Goal: Navigation & Orientation: Find specific page/section

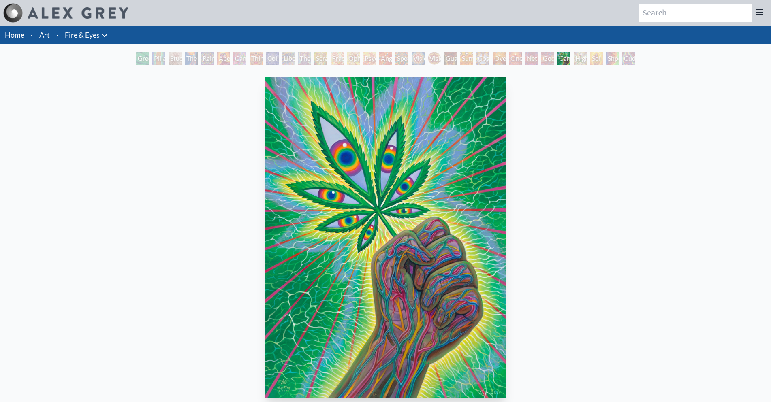
click at [89, 22] on div at bounding box center [65, 12] width 125 height 19
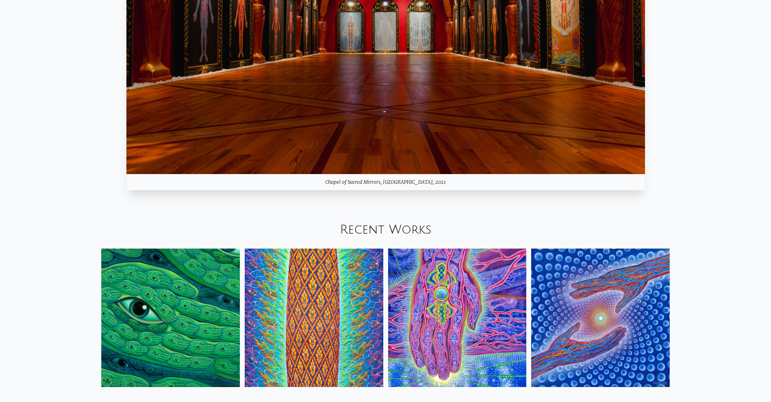
scroll to position [1255, 0]
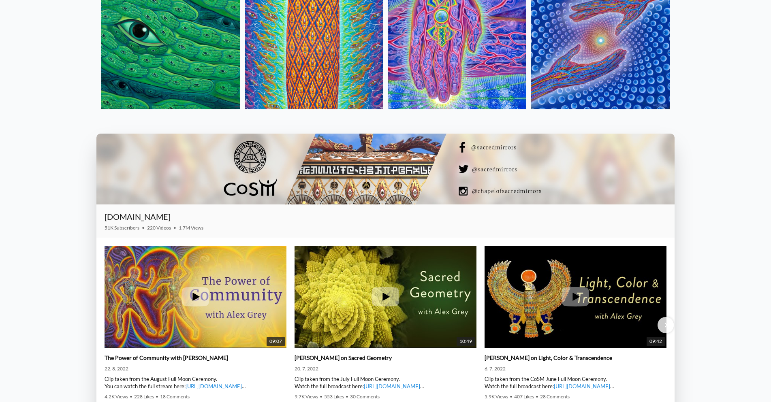
click at [170, 68] on img at bounding box center [170, 40] width 138 height 138
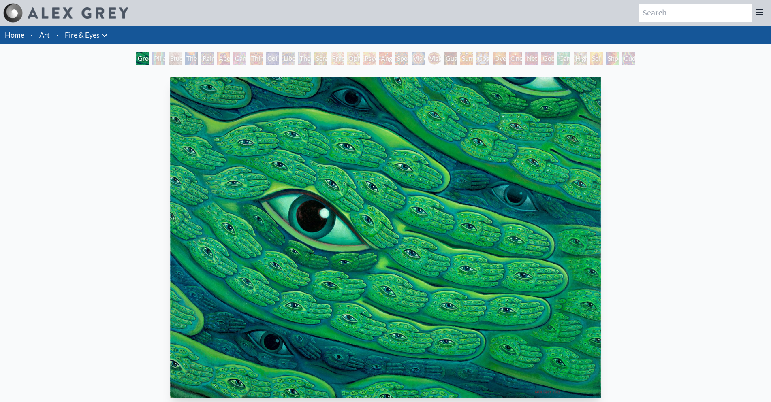
click at [105, 35] on icon at bounding box center [105, 36] width 10 height 10
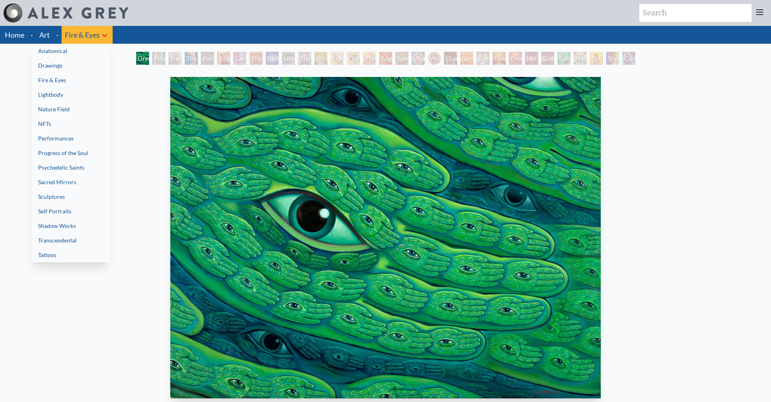
click at [72, 55] on link "Anatomical" at bounding box center [71, 51] width 78 height 15
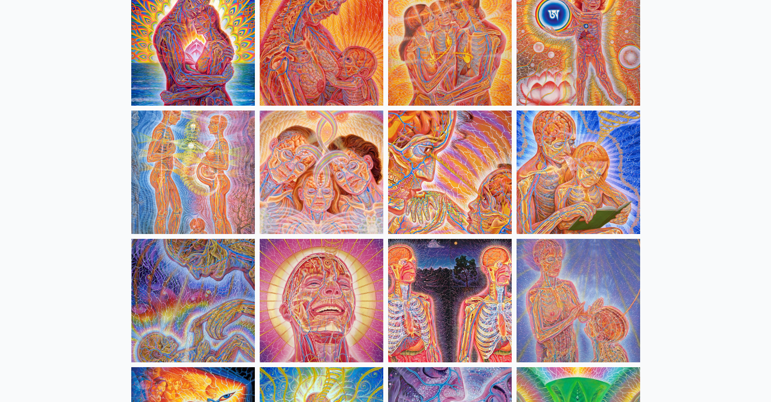
scroll to position [364, 0]
click at [543, 301] on img at bounding box center [577, 300] width 123 height 123
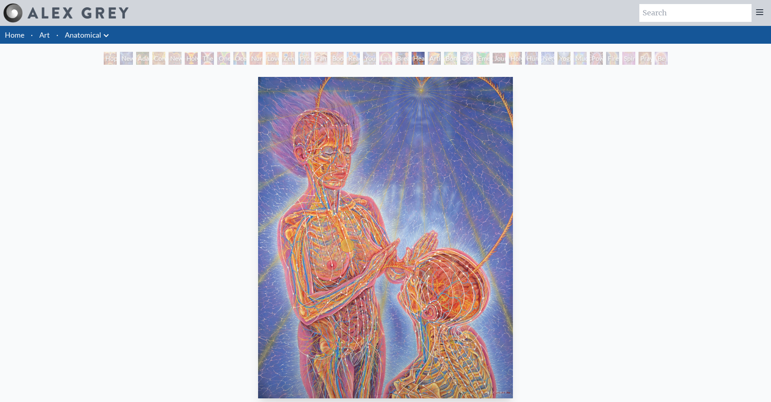
click at [107, 38] on icon at bounding box center [106, 36] width 10 height 10
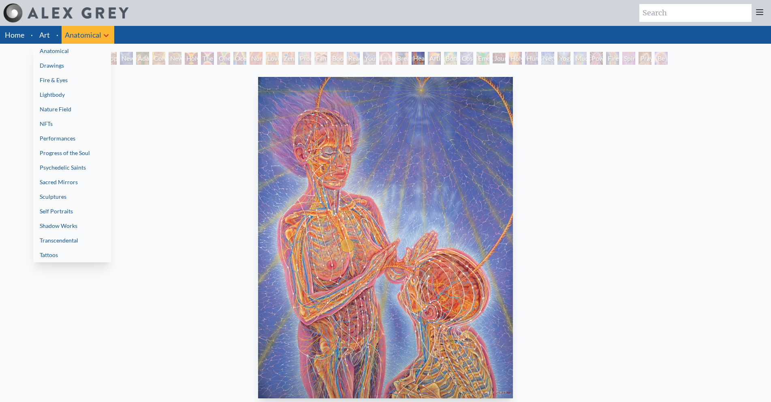
click at [50, 245] on link "Transcendental" at bounding box center [72, 240] width 78 height 15
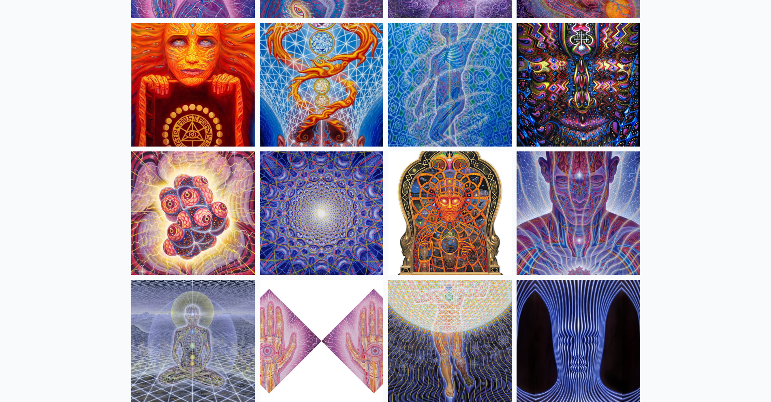
scroll to position [526, 0]
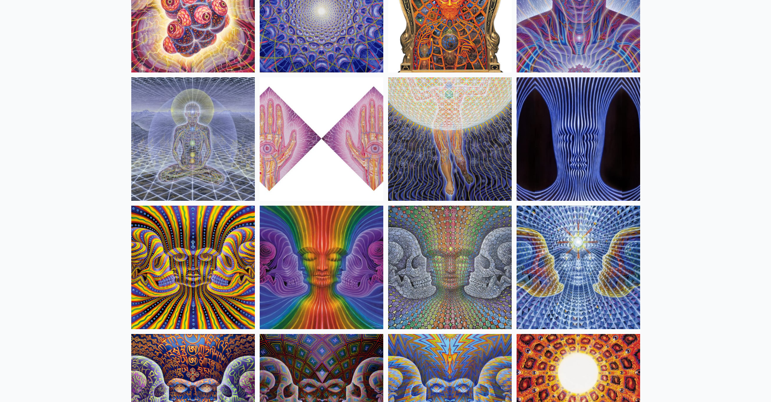
click at [193, 137] on img at bounding box center [192, 138] width 123 height 123
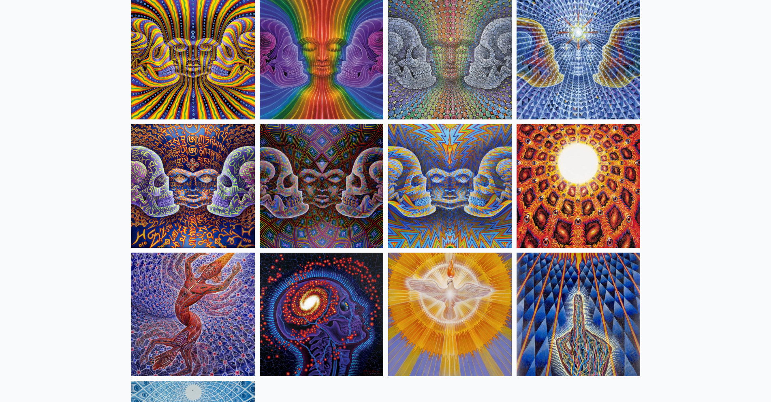
scroll to position [607, 0]
